Goal: Communication & Community: Participate in discussion

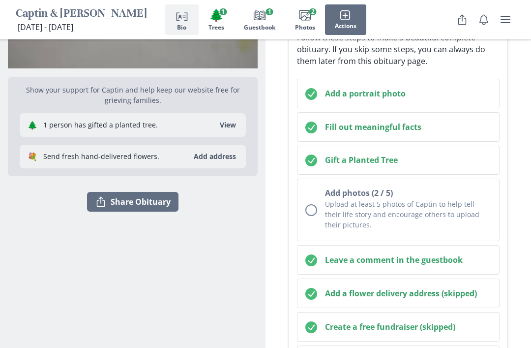
click at [442, 88] on h2 "Add a portrait photo" at bounding box center [408, 94] width 166 height 12
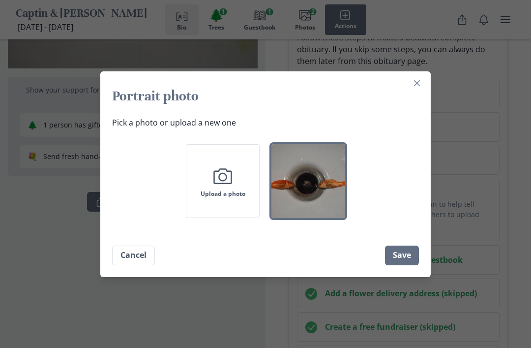
click at [427, 94] on section "Portrait photo Pick a photo or upload a new one Camera Upload a photo Cancel Sa…" at bounding box center [265, 174] width 330 height 206
click at [420, 91] on button "Close" at bounding box center [417, 83] width 16 height 16
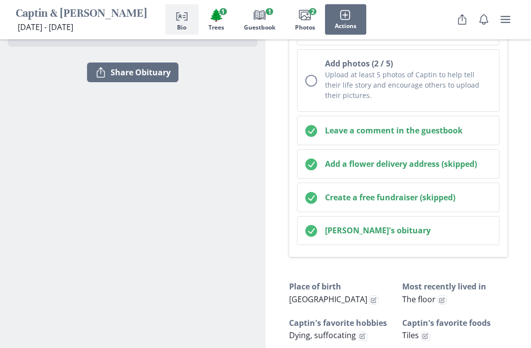
click at [426, 137] on button "Leave a comment in the guestbook" at bounding box center [398, 131] width 203 height 30
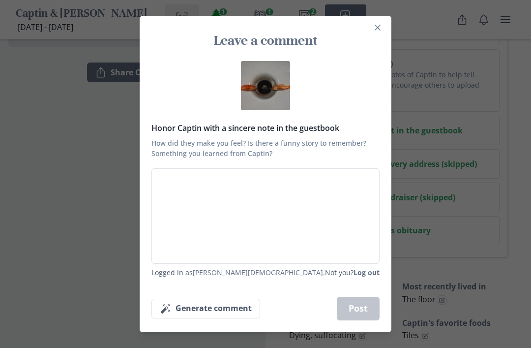
click at [332, 195] on textarea "Honor Captin with a sincere note in the guestbook How did they make you feel? I…" at bounding box center [265, 215] width 228 height 95
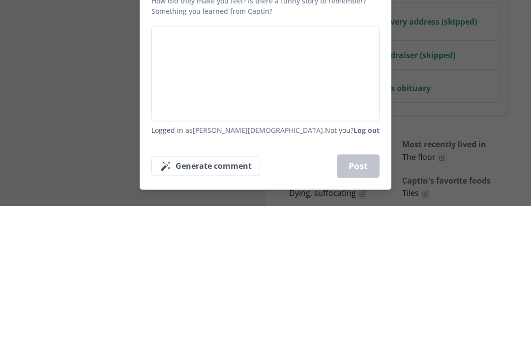
type textarea "T"
type textarea "x"
type textarea "Th"
type textarea "x"
type textarea "The"
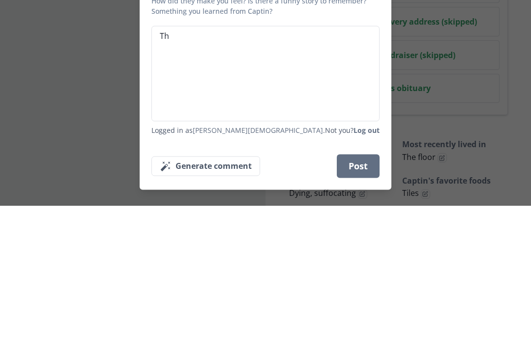
type textarea "x"
type textarea "They"
type textarea "x"
type textarea "They"
type textarea "x"
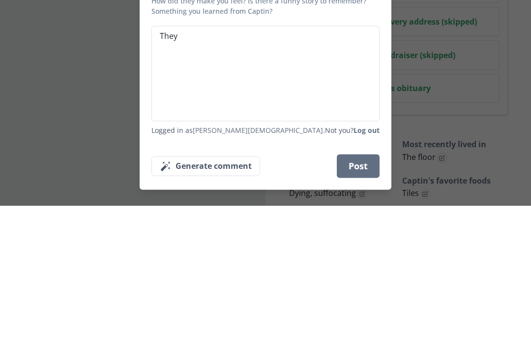
type textarea "They d"
type textarea "x"
type textarea "They di"
type textarea "x"
type textarea "They die"
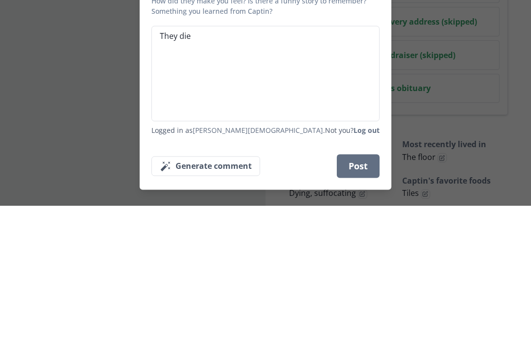
type textarea "x"
type textarea "They died"
type textarea "x"
type textarea "They died"
click at [367, 297] on button "Post" at bounding box center [358, 309] width 43 height 24
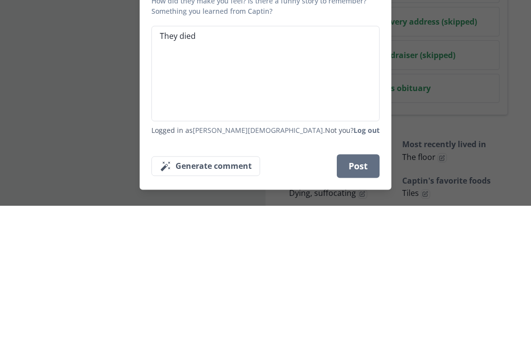
scroll to position [417, 0]
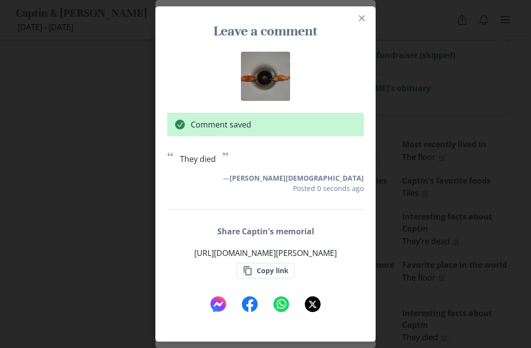
click at [368, 26] on button "Close" at bounding box center [362, 18] width 16 height 16
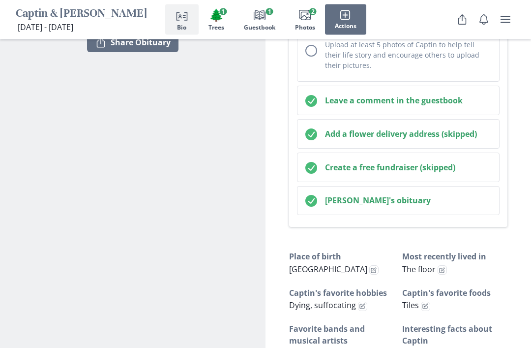
click at [432, 102] on h2 "Leave a comment in the guestbook" at bounding box center [408, 101] width 166 height 12
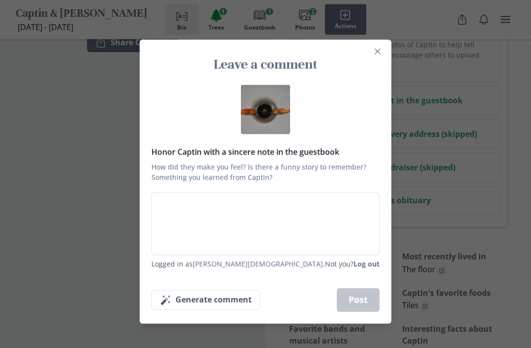
scroll to position [305, 0]
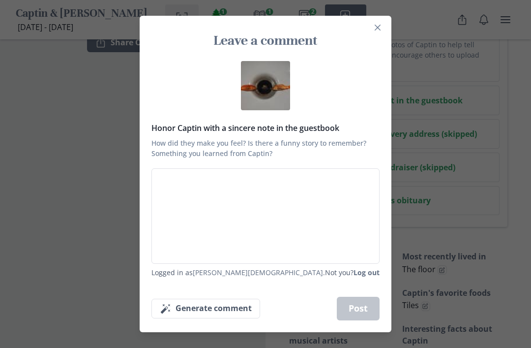
click at [344, 200] on textarea "Honor Captin with a sincere note in the guestbook How did they make you feel? I…" at bounding box center [265, 215] width 228 height 95
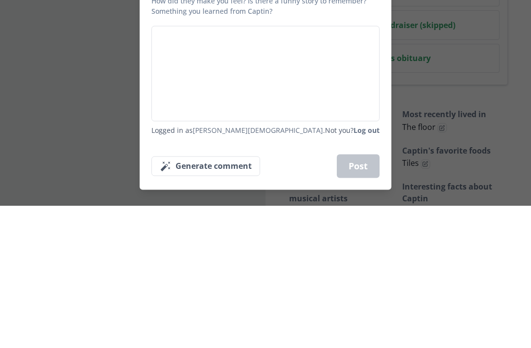
paste textarea "Oh no, Captain and [PERSON_NAME] have swum off to the big coral reef in the sky…"
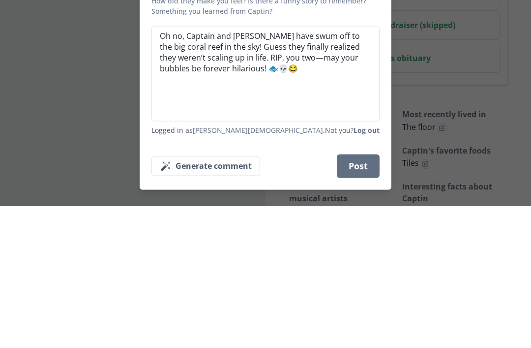
type textarea "x"
type textarea "Oh no, Captain and [PERSON_NAME] have swum off to the big coral reef in the sky…"
click at [365, 297] on button "Post" at bounding box center [358, 309] width 43 height 24
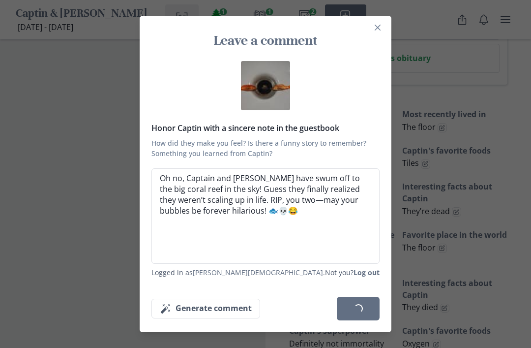
type textarea "x"
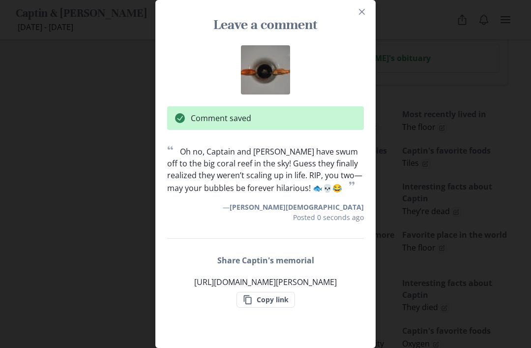
click at [362, 20] on button "Close" at bounding box center [362, 12] width 16 height 16
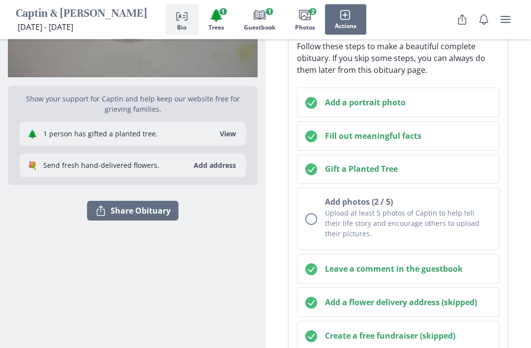
scroll to position [137, 0]
click at [259, 25] on span "Guestbook" at bounding box center [259, 27] width 31 height 7
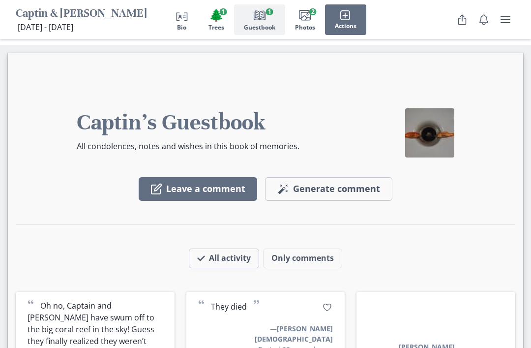
scroll to position [1423, 0]
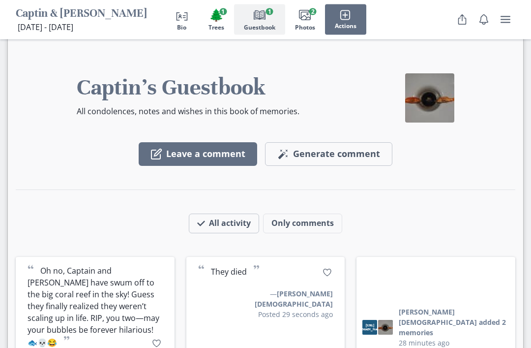
click at [312, 309] on button "Posted 29 seconds ago" at bounding box center [295, 314] width 75 height 10
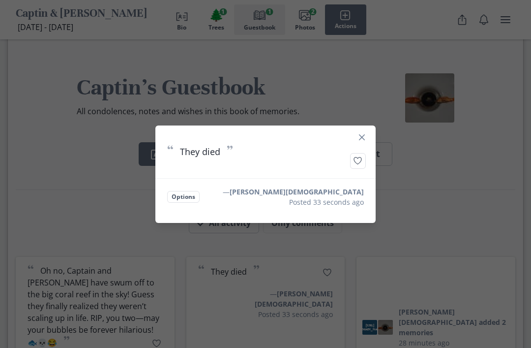
click at [368, 145] on button "Close" at bounding box center [362, 137] width 16 height 16
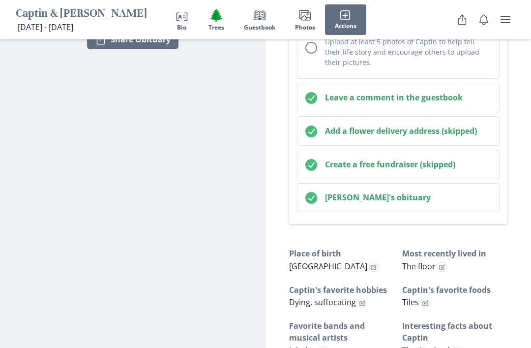
scroll to position [308, 0]
